Goal: Transaction & Acquisition: Purchase product/service

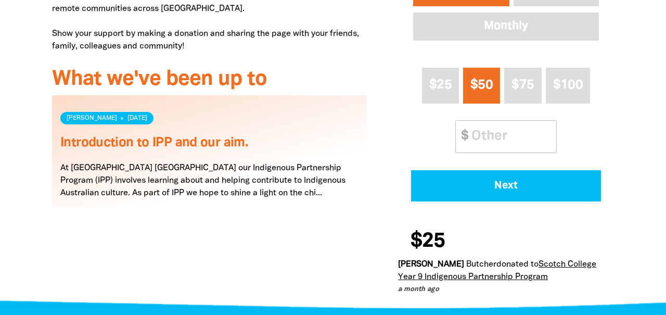
scroll to position [575, 0]
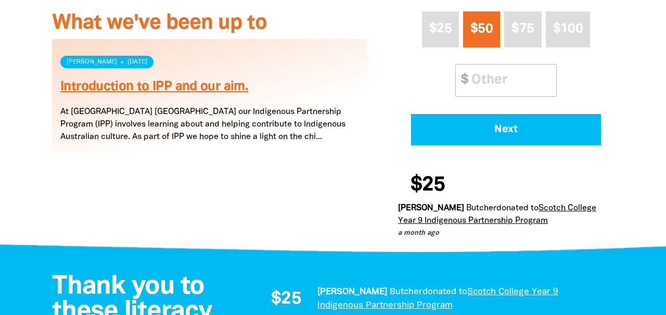
click at [177, 86] on link "Introduction to IPP and our aim." at bounding box center [154, 87] width 188 height 12
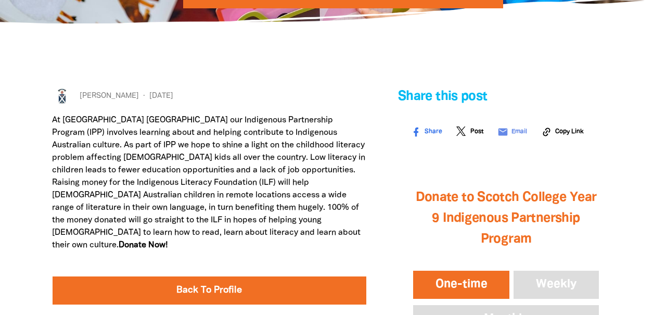
scroll to position [181, 0]
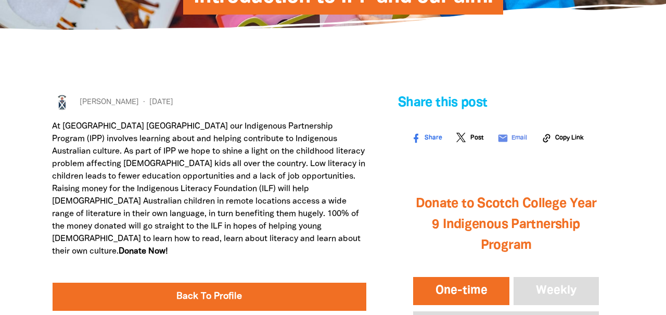
click at [456, 296] on button "One-time" at bounding box center [461, 291] width 101 height 32
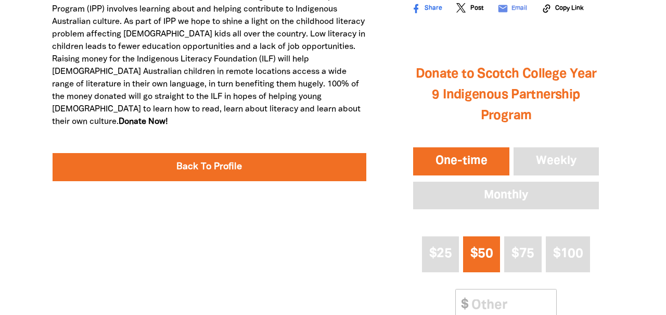
scroll to position [345, 0]
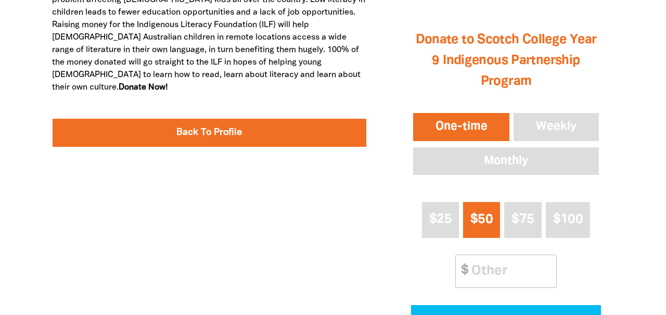
click at [484, 222] on span "$50" at bounding box center [481, 219] width 22 height 12
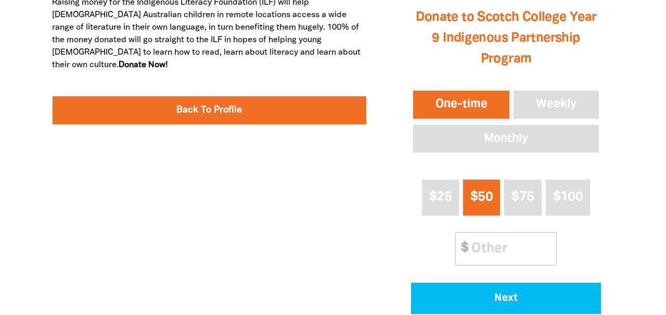
scroll to position [376, 0]
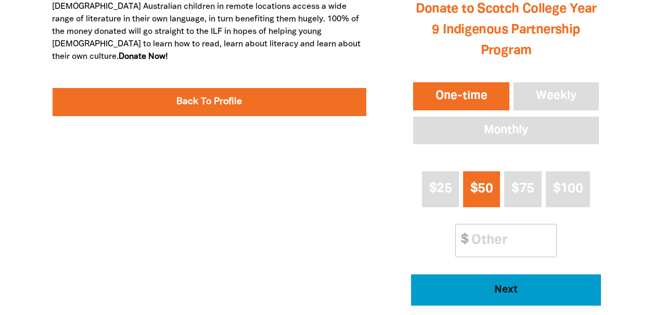
click at [479, 286] on span "Next" at bounding box center [505, 289] width 161 height 10
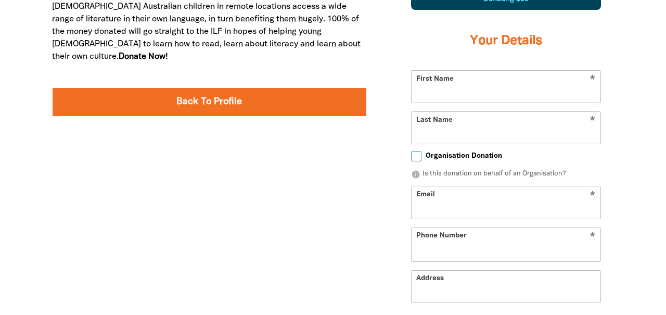
scroll to position [342, 0]
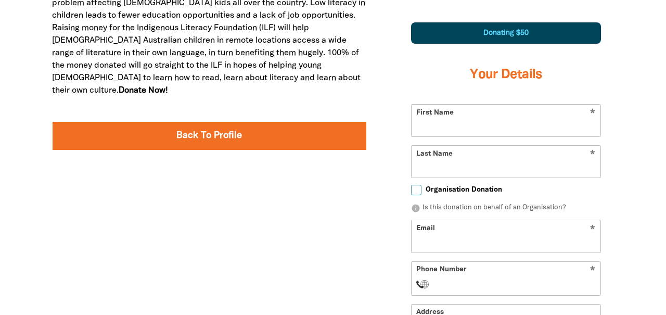
click at [454, 126] on input "First Name" at bounding box center [505, 121] width 189 height 32
type input "[PERSON_NAME]"
click at [392, 89] on div "Share this post Share Post email Email Copy Link 1 2 3 Donating $50 Your Detail…" at bounding box center [505, 221] width 247 height 578
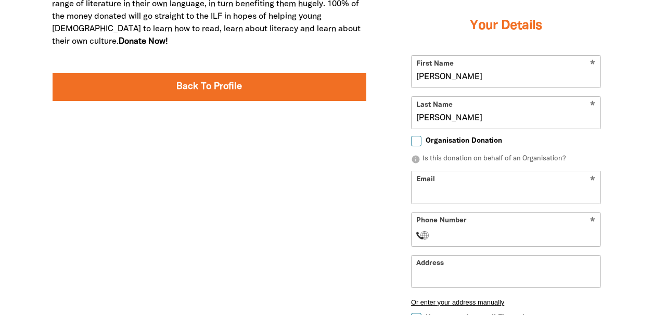
scroll to position [394, 0]
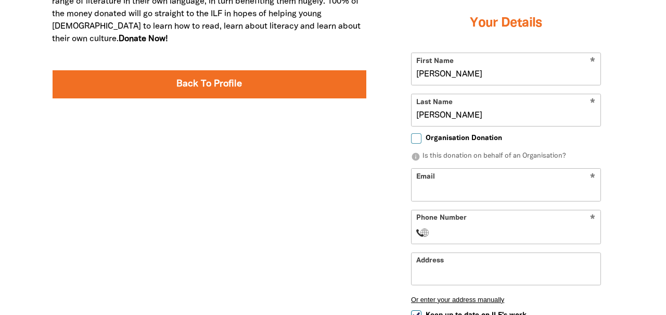
click at [426, 189] on input "Email" at bounding box center [505, 184] width 189 height 32
type input "[EMAIL_ADDRESS][DOMAIN_NAME]"
select select "AU"
type input "0413 804 456"
type input "[STREET_ADDRESS]"
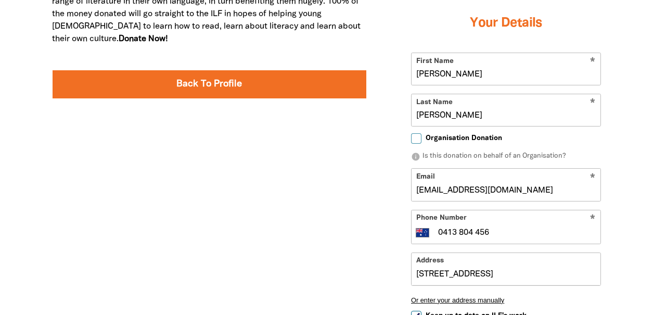
type input "0413 804 456"
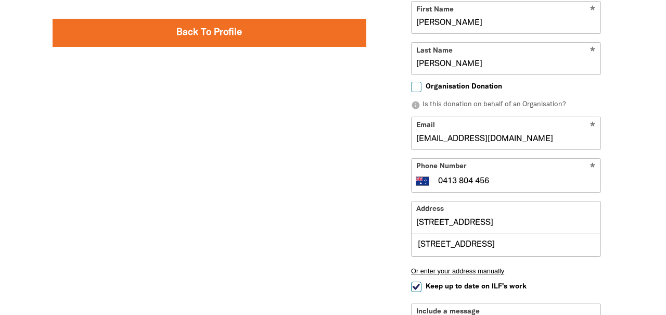
scroll to position [447, 0]
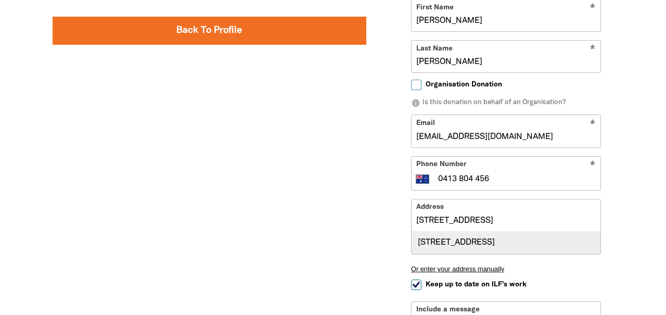
click at [444, 249] on div "[STREET_ADDRESS]" at bounding box center [505, 242] width 189 height 22
type input "[STREET_ADDRESS]"
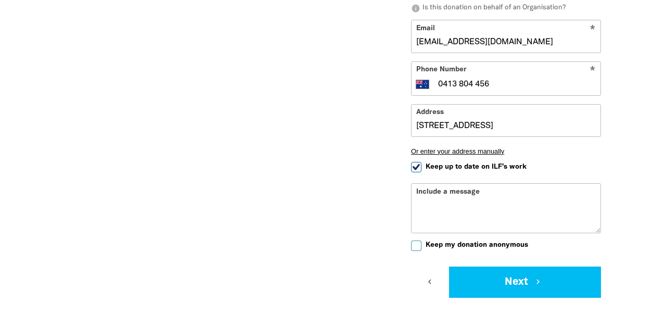
scroll to position [564, 0]
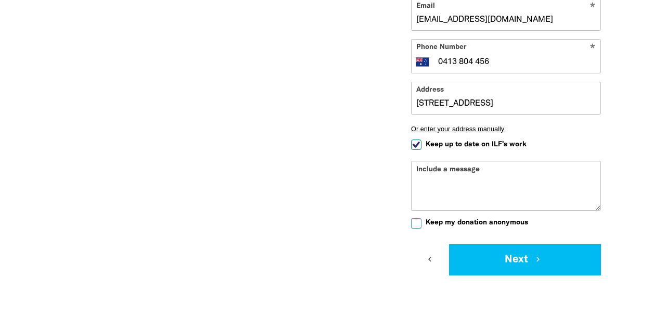
click at [414, 144] on input "Keep up to date on ILF's work" at bounding box center [416, 144] width 10 height 10
checkbox input "false"
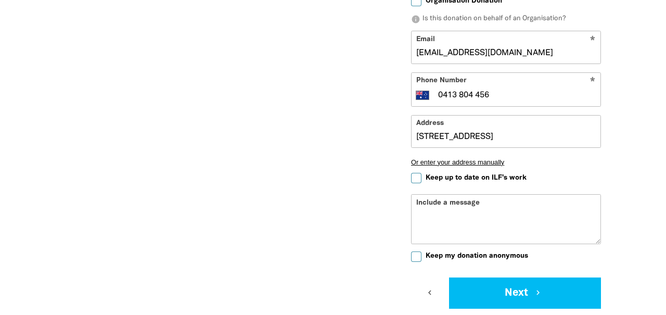
scroll to position [543, 0]
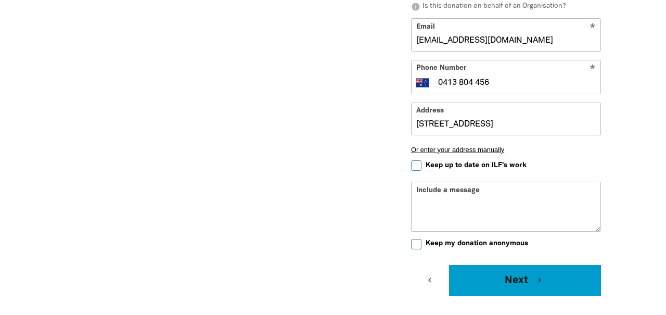
click at [516, 276] on button "Next chevron_right" at bounding box center [525, 280] width 152 height 31
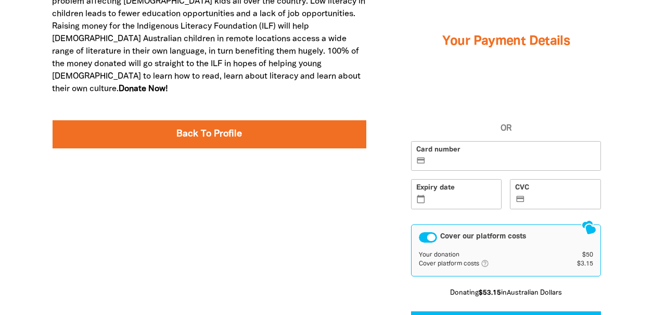
scroll to position [342, 0]
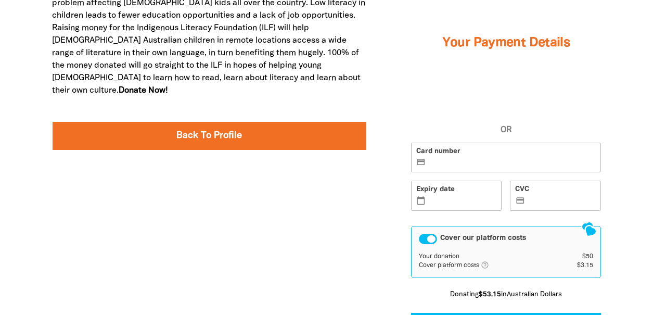
click at [422, 240] on div "Cover our platform costs" at bounding box center [428, 238] width 18 height 10
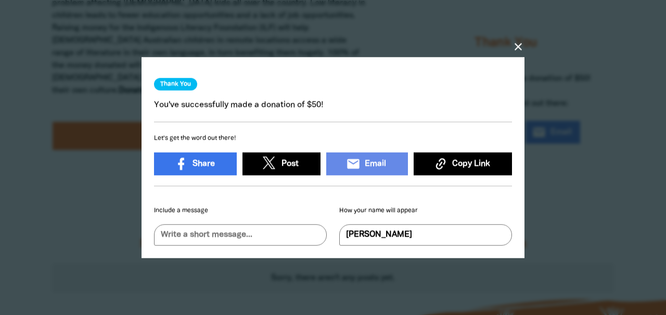
scroll to position [6, 0]
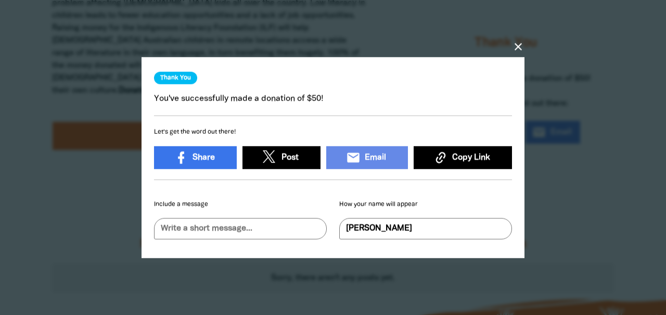
click at [516, 49] on icon "close" at bounding box center [518, 47] width 12 height 12
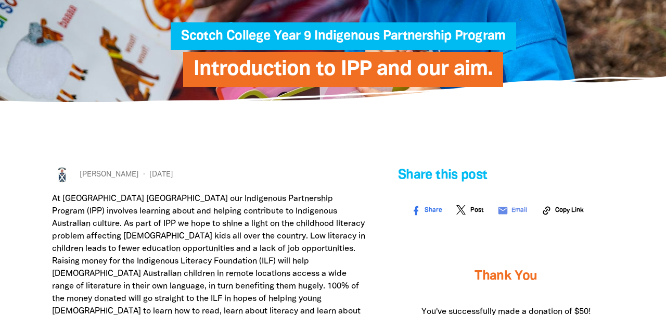
scroll to position [0, 0]
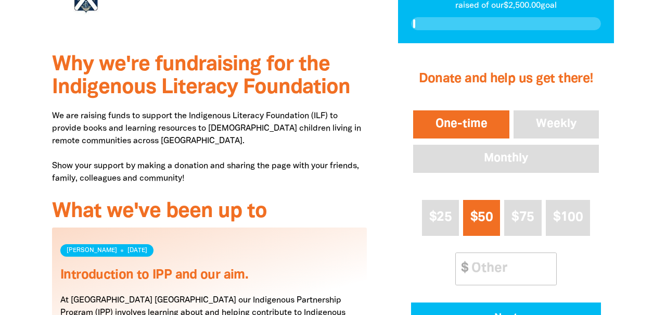
scroll to position [344, 0]
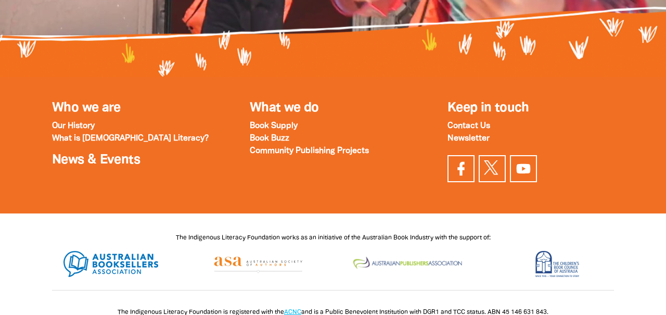
scroll to position [1373, 0]
